Goal: Task Accomplishment & Management: Complete application form

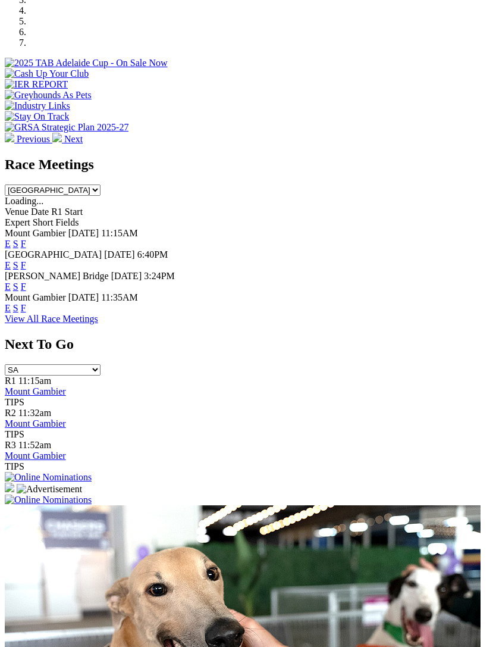
scroll to position [403, 0]
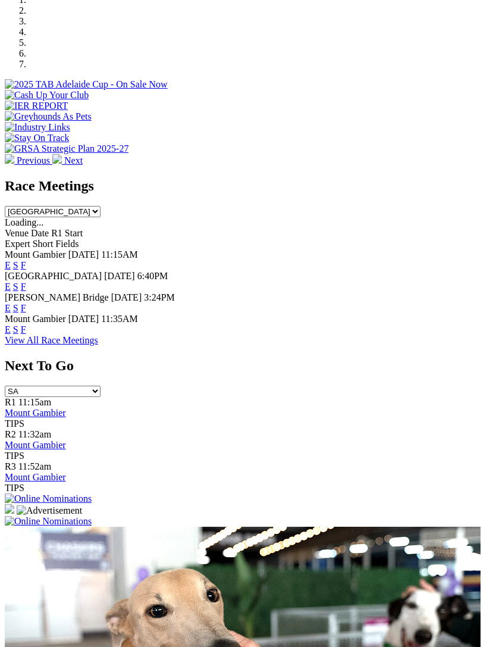
click at [92, 516] on img at bounding box center [48, 521] width 87 height 11
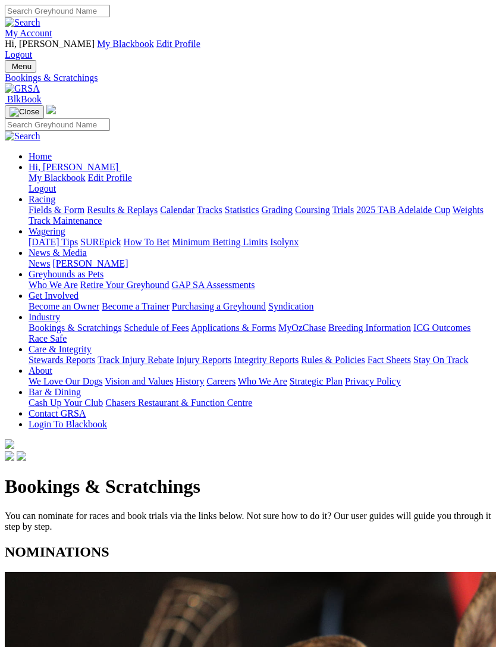
click at [10, 69] on img "Toggle navigation" at bounding box center [10, 69] width 0 height 0
click at [55, 194] on link "Racing" at bounding box center [42, 199] width 27 height 10
click at [160, 215] on link "Calendar" at bounding box center [177, 210] width 35 height 10
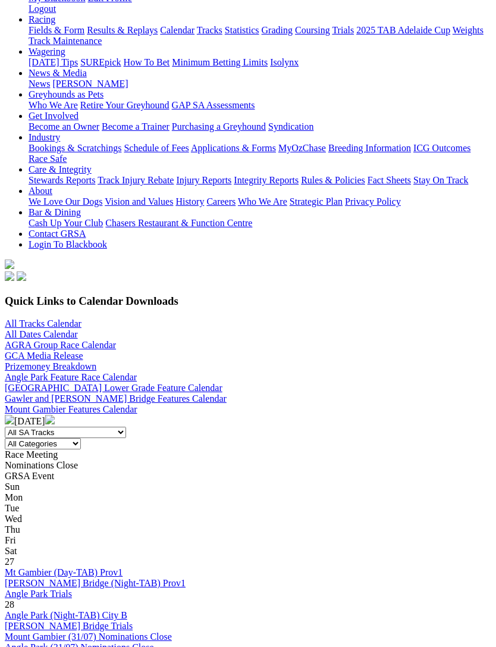
scroll to position [210, 0]
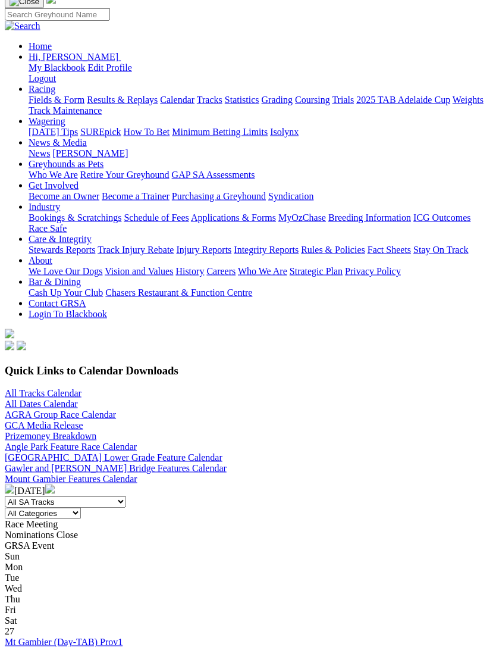
scroll to position [111, 0]
click at [14, 518] on div "Race Meeting Nominations Close GRSA Event" at bounding box center [248, 534] width 487 height 32
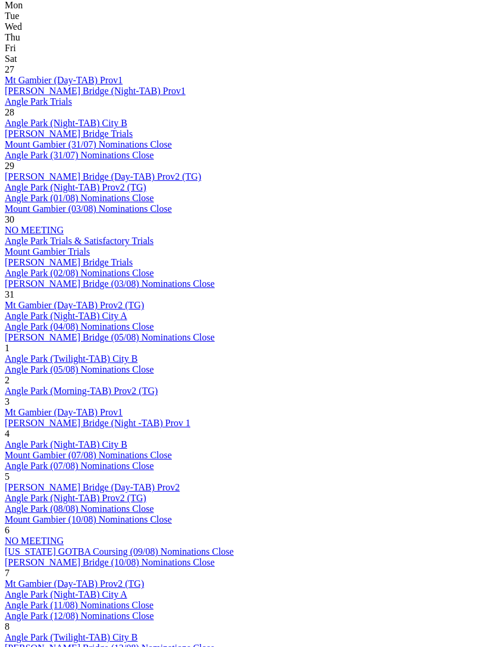
scroll to position [675, 0]
